Goal: Task Accomplishment & Management: Complete application form

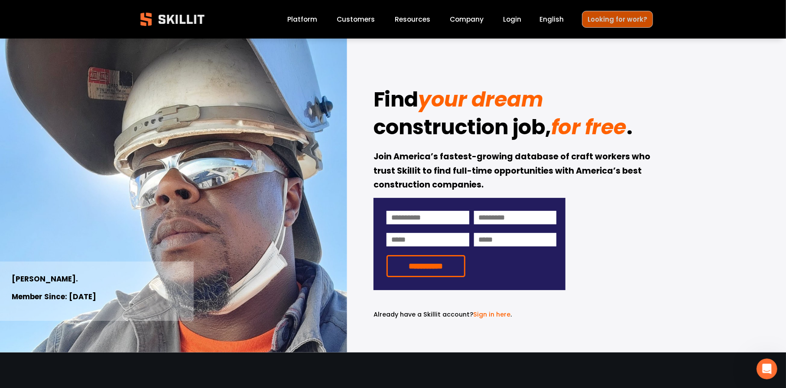
click at [635, 14] on link "Looking for work?" at bounding box center [617, 19] width 71 height 17
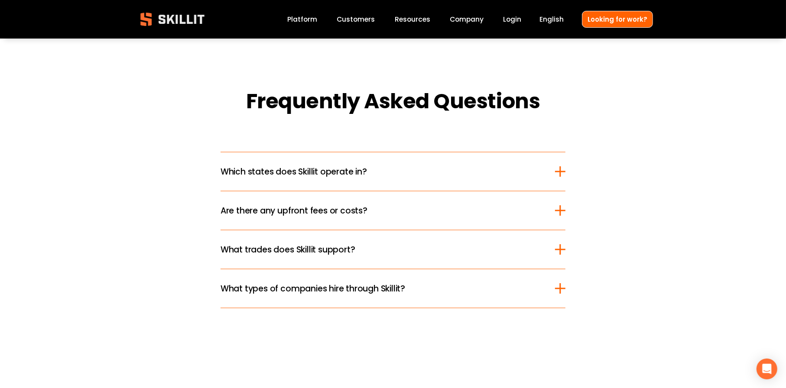
scroll to position [1040, 0]
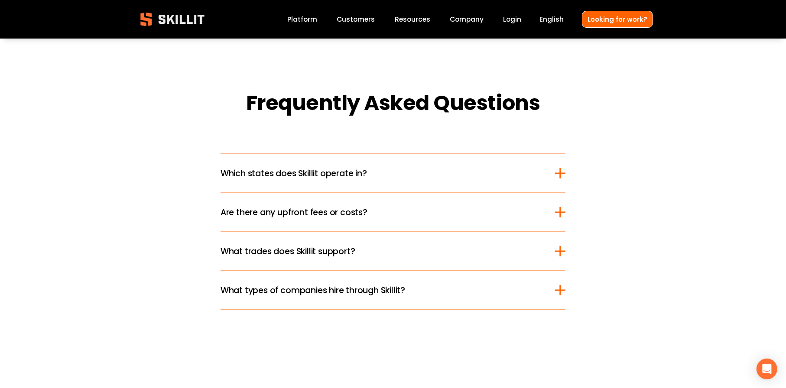
click at [555, 210] on div at bounding box center [560, 213] width 10 height 10
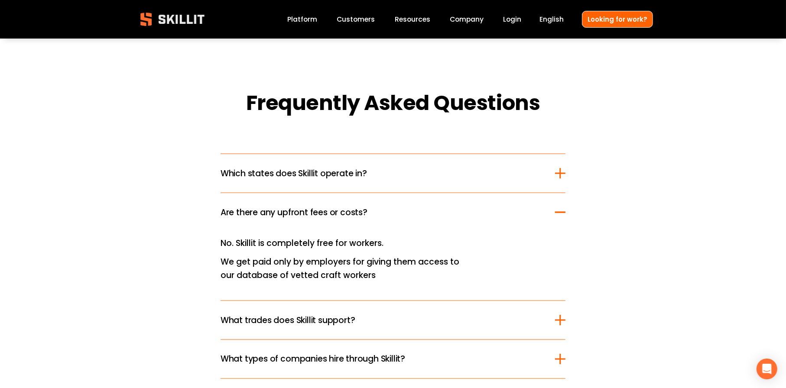
click at [562, 170] on div at bounding box center [560, 174] width 10 height 10
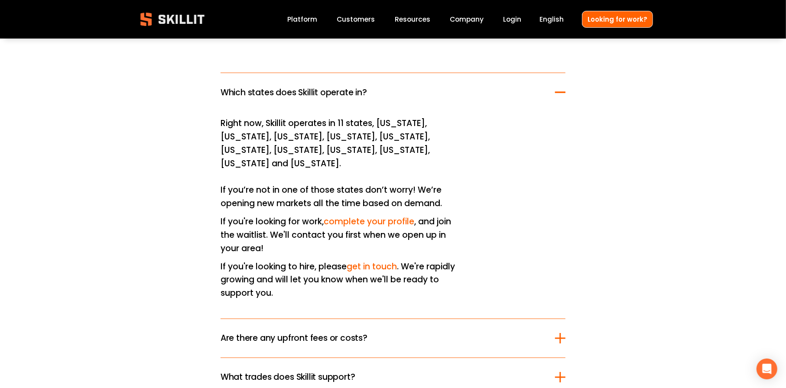
scroll to position [1127, 0]
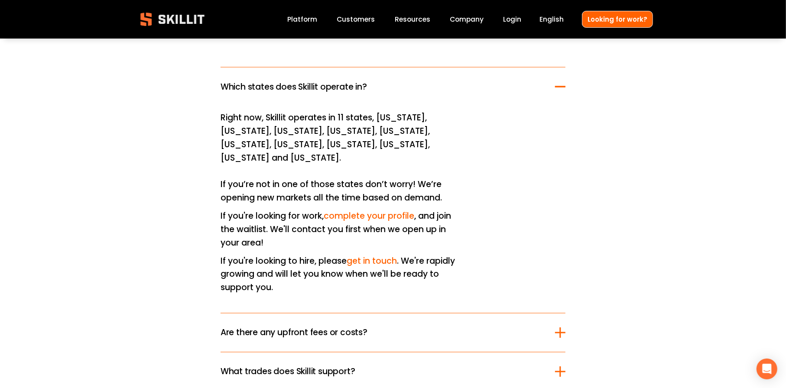
click at [393, 210] on p "If you're looking for work, complete your profile , and join the waitlist. We'l…" at bounding box center [341, 230] width 241 height 40
click at [394, 210] on link "complete your profile" at bounding box center [369, 216] width 91 height 12
